Goal: Find specific page/section: Find specific page/section

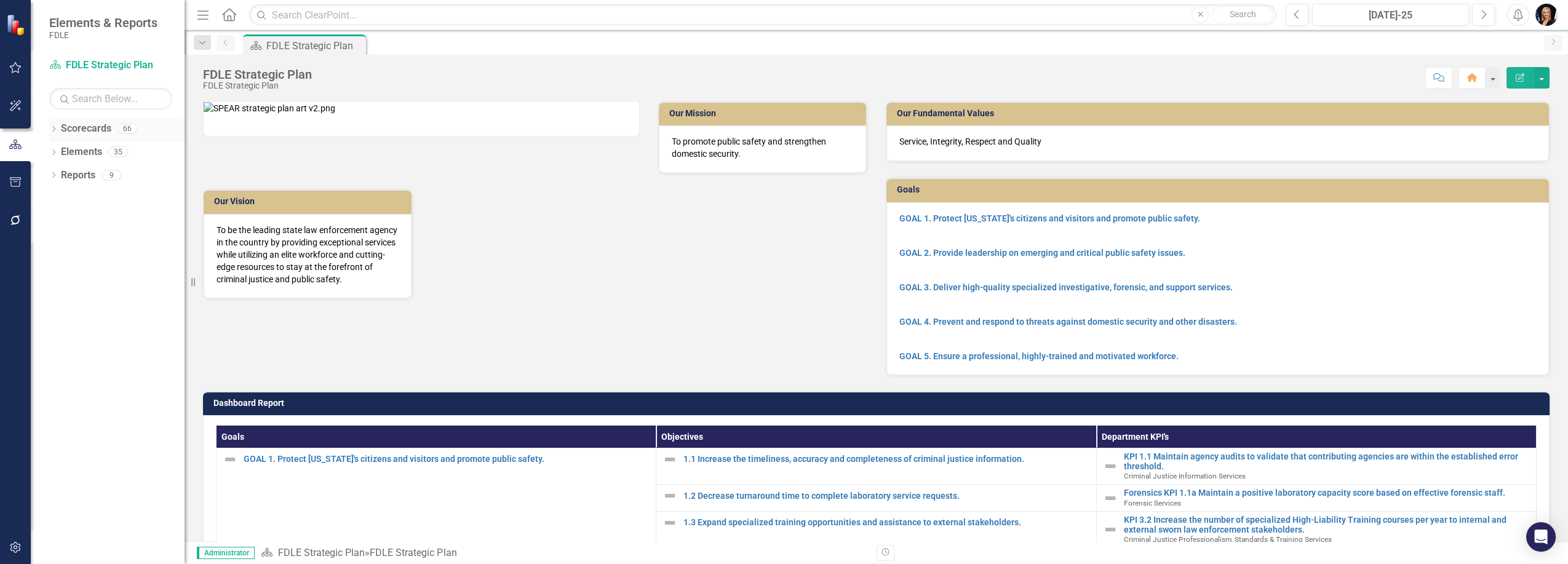
click at [56, 132] on icon "Dropdown" at bounding box center [53, 129] width 8 height 7
click at [61, 196] on icon "Dropdown" at bounding box center [60, 198] width 9 height 8
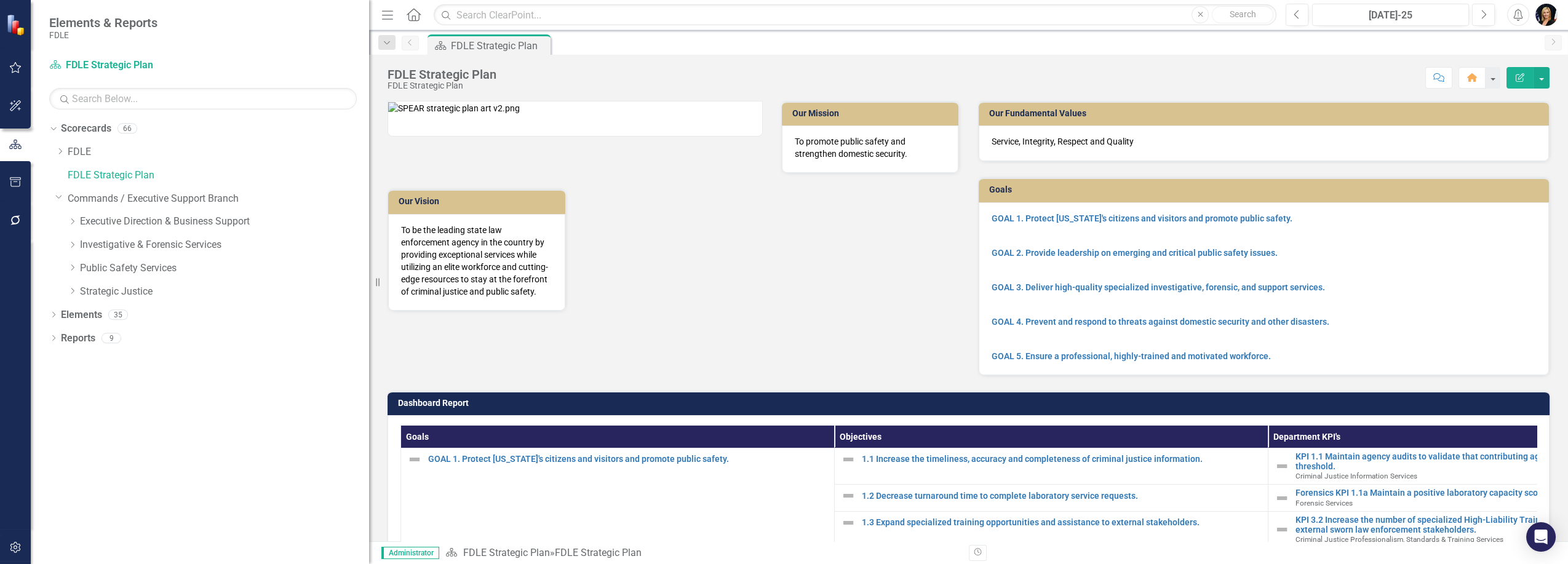
drag, startPoint x: 186, startPoint y: 229, endPoint x: 496, endPoint y: 243, distance: 310.3
click at [526, 241] on div "Elements & Reports FDLE Scorecard FDLE Strategic Plan Search Dropdown Scorecard…" at bounding box center [784, 282] width 1568 height 564
click at [70, 243] on icon "Dropdown" at bounding box center [72, 245] width 9 height 8
click at [84, 289] on icon "Dropdown" at bounding box center [85, 291] width 9 height 8
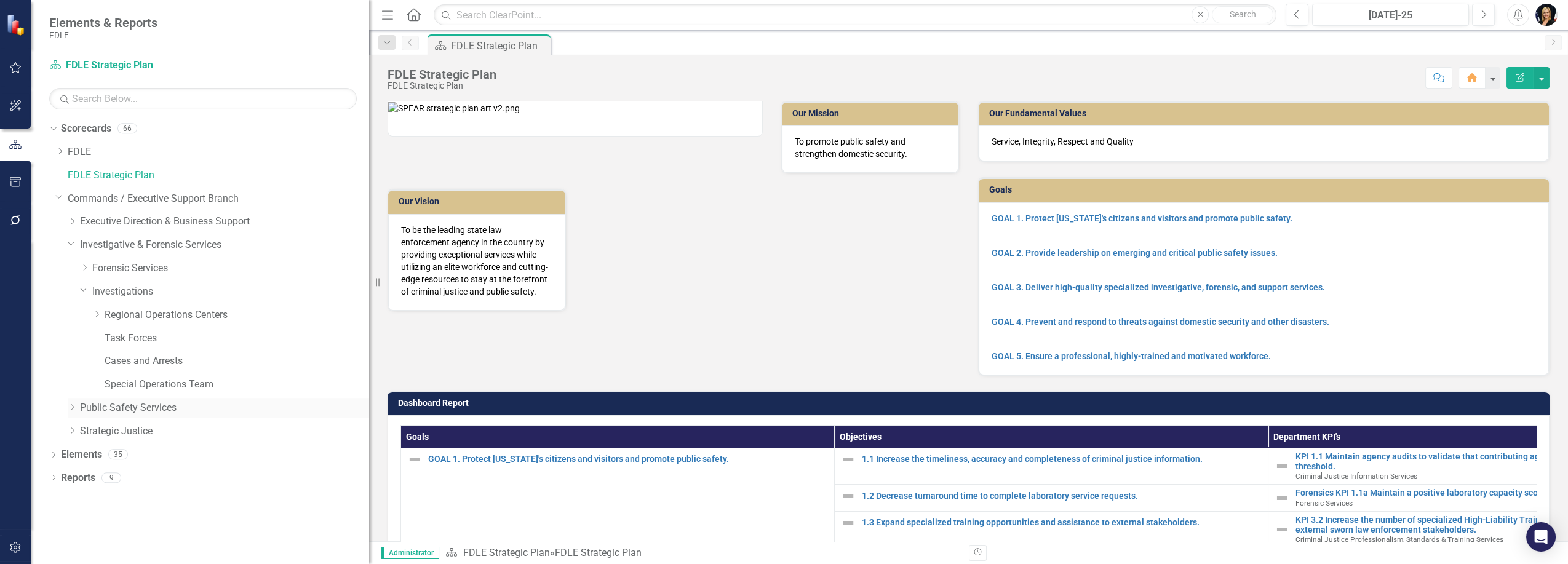
click at [73, 405] on icon "Dropdown" at bounding box center [72, 407] width 9 height 8
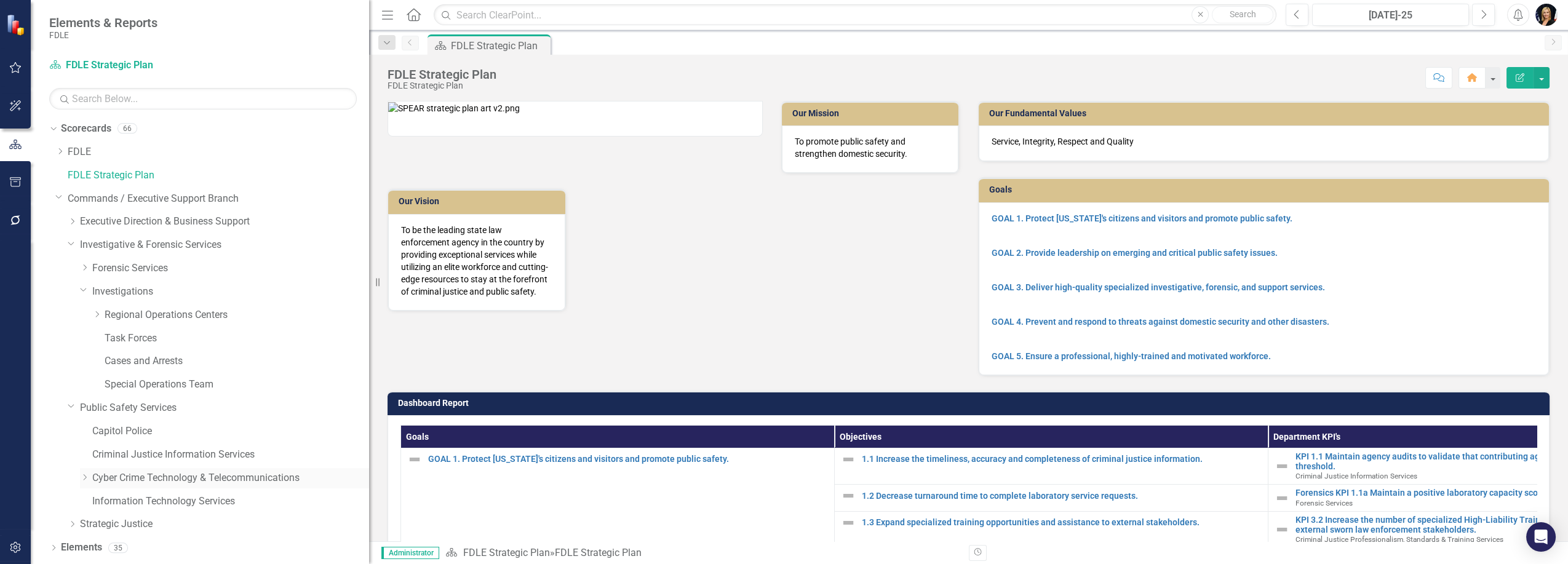
click at [87, 476] on icon "Dropdown" at bounding box center [85, 477] width 9 height 8
click at [111, 525] on link "ICAC" at bounding box center [236, 524] width 264 height 14
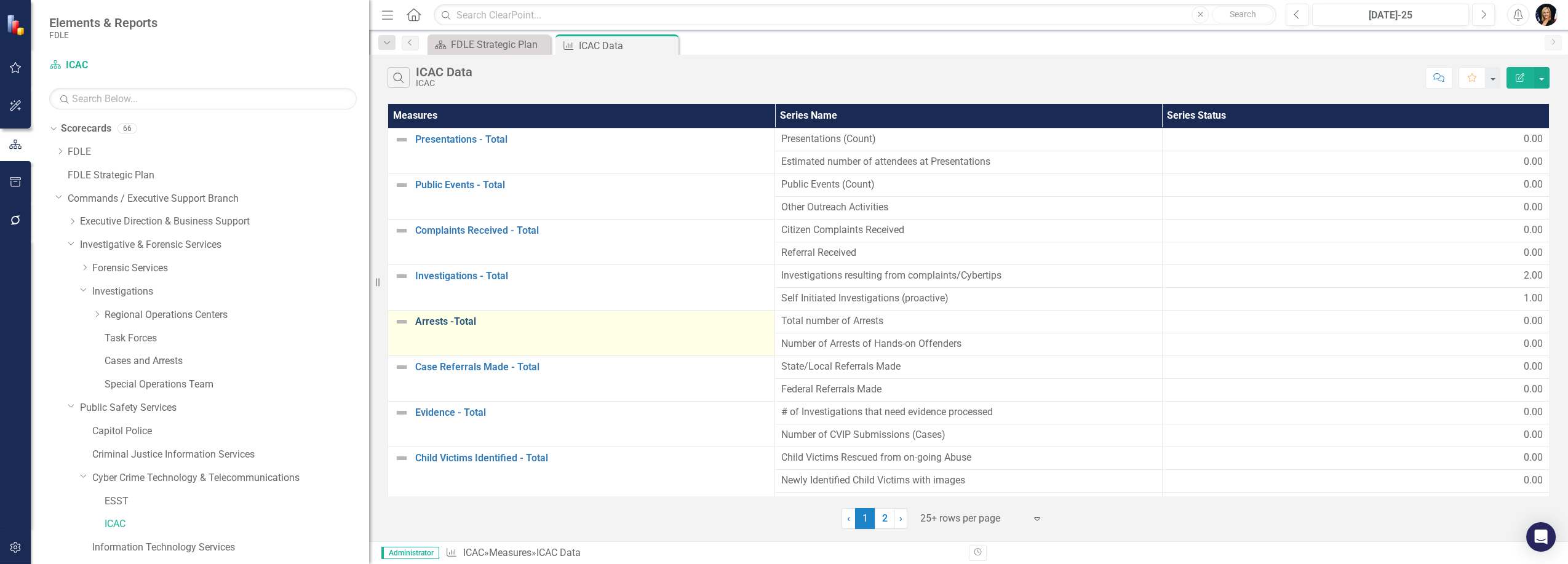
click at [443, 324] on link "Arrests -Total" at bounding box center [592, 321] width 353 height 11
